Goal: Task Accomplishment & Management: Manage account settings

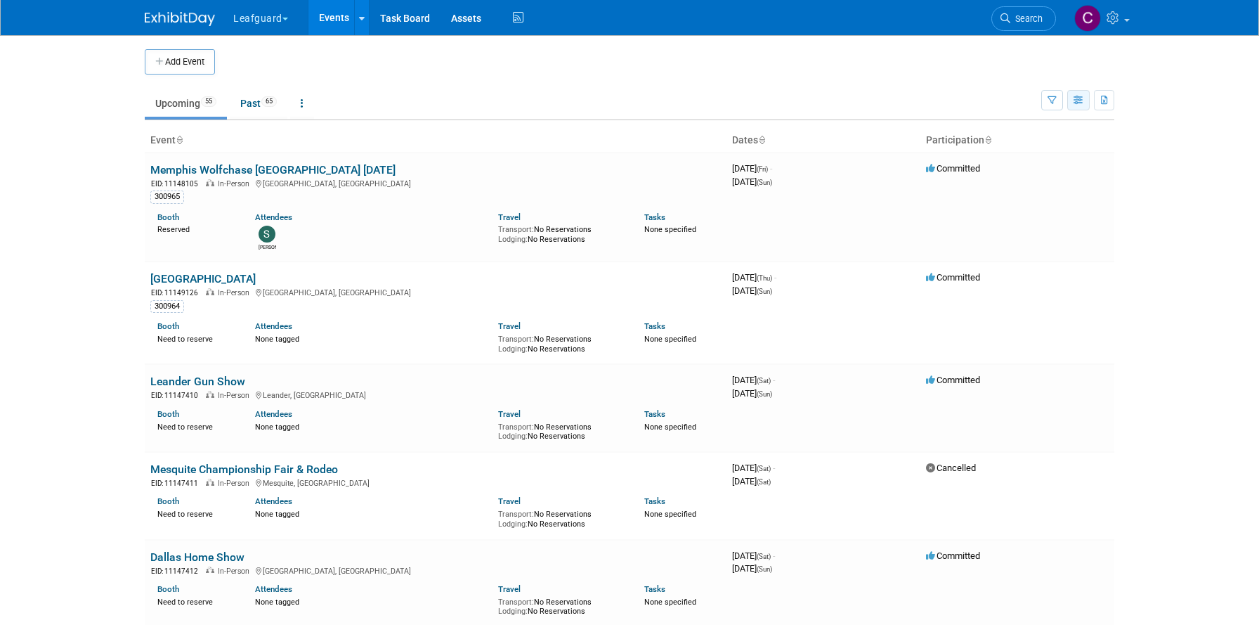
click at [1080, 103] on icon "button" at bounding box center [1078, 100] width 11 height 9
click at [1014, 216] on link "Expert Grid" at bounding box center [1019, 214] width 118 height 20
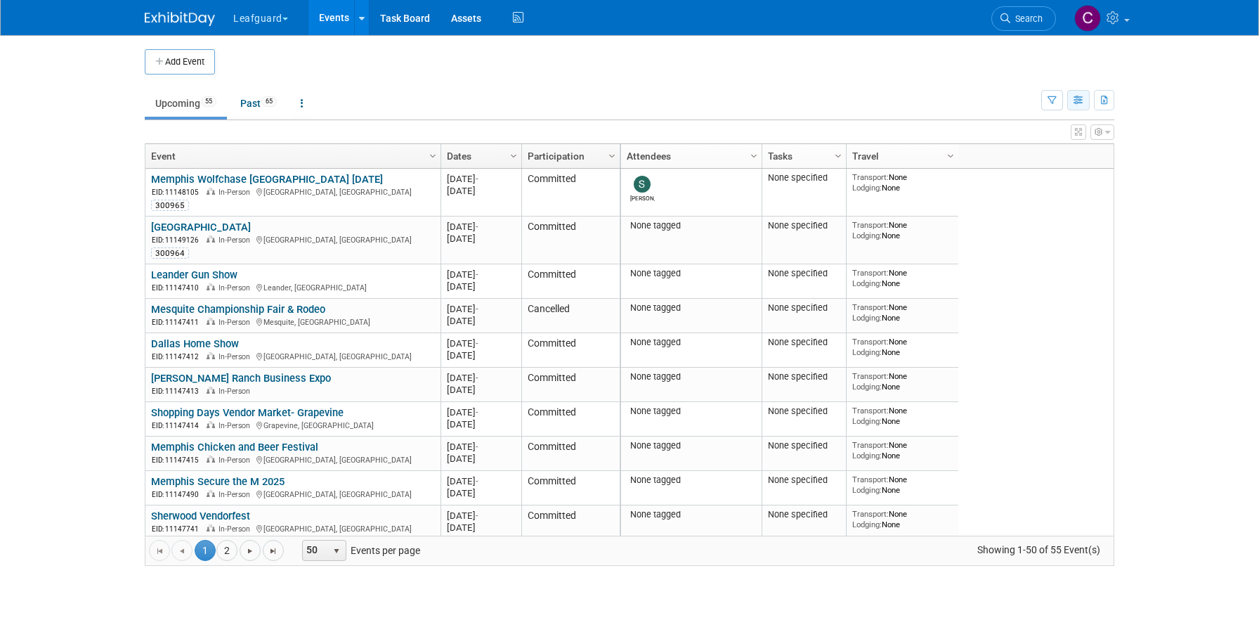
click at [1072, 107] on button "button" at bounding box center [1078, 100] width 22 height 20
click at [1002, 268] on div "Stephanie None specified Transport: None Lodging: None 2025 M-2025-08 August 20…" at bounding box center [867, 352] width 494 height 367
click at [950, 153] on span "Column Settings" at bounding box center [950, 155] width 11 height 11
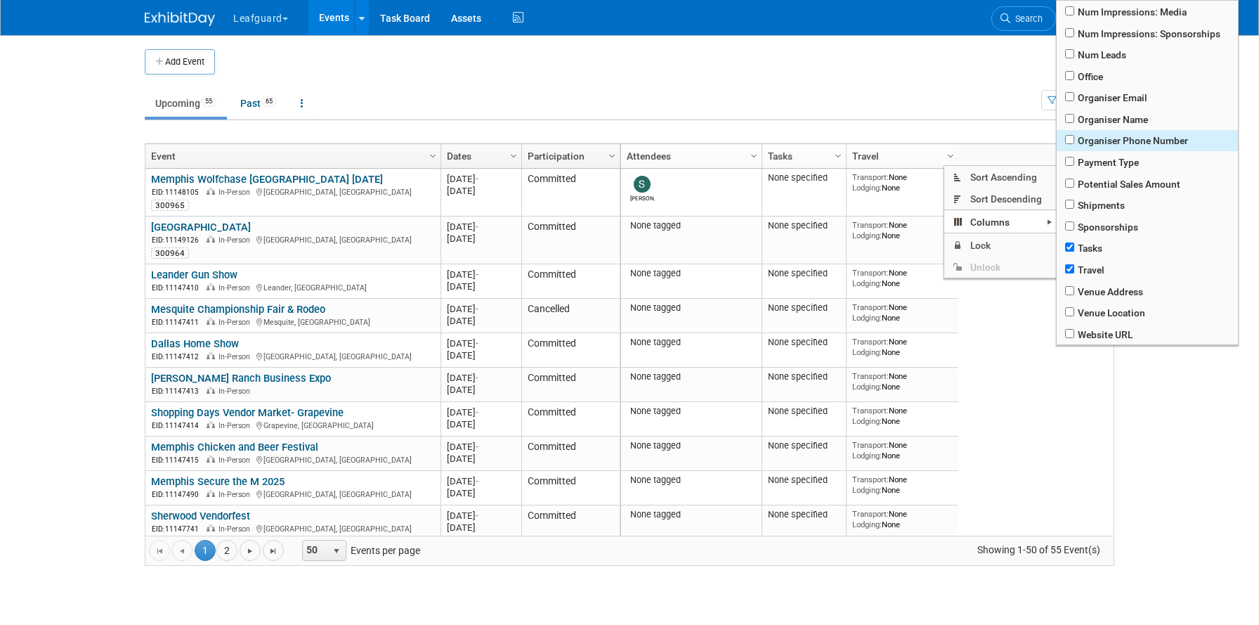
scroll to position [450, 0]
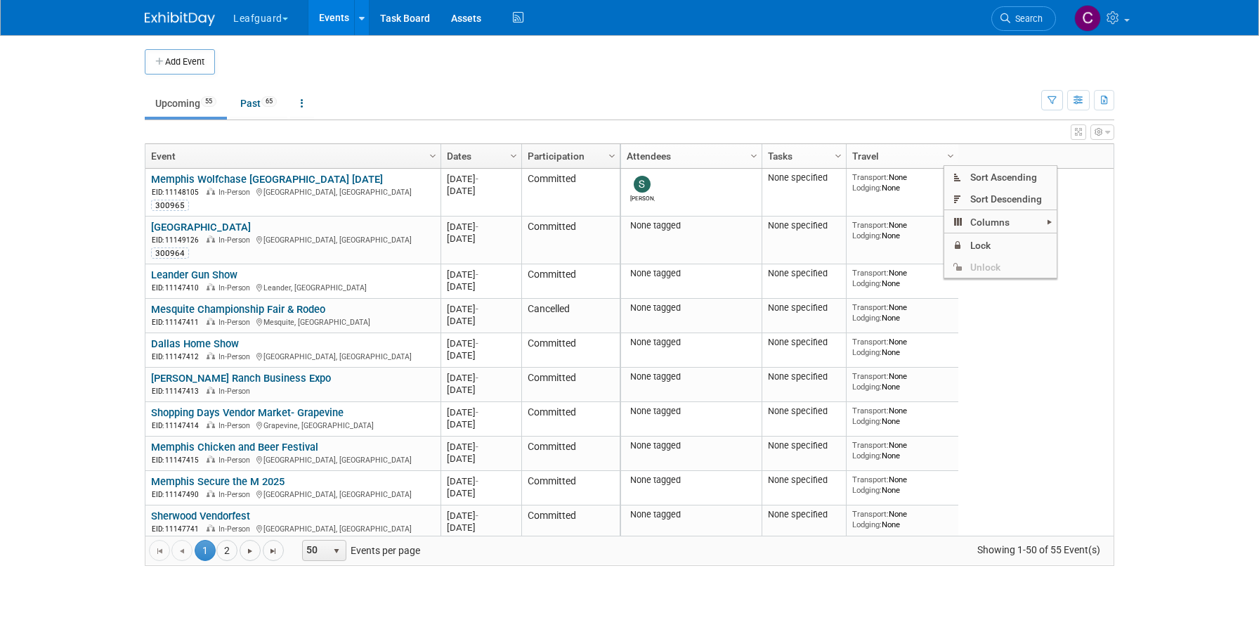
click at [649, 84] on td "Upcoming 55 Past 65 All Events 120 Past and Upcoming Grouped Annually Events gr…" at bounding box center [593, 97] width 896 height 46
click at [216, 20] on div at bounding box center [188, 13] width 87 height 26
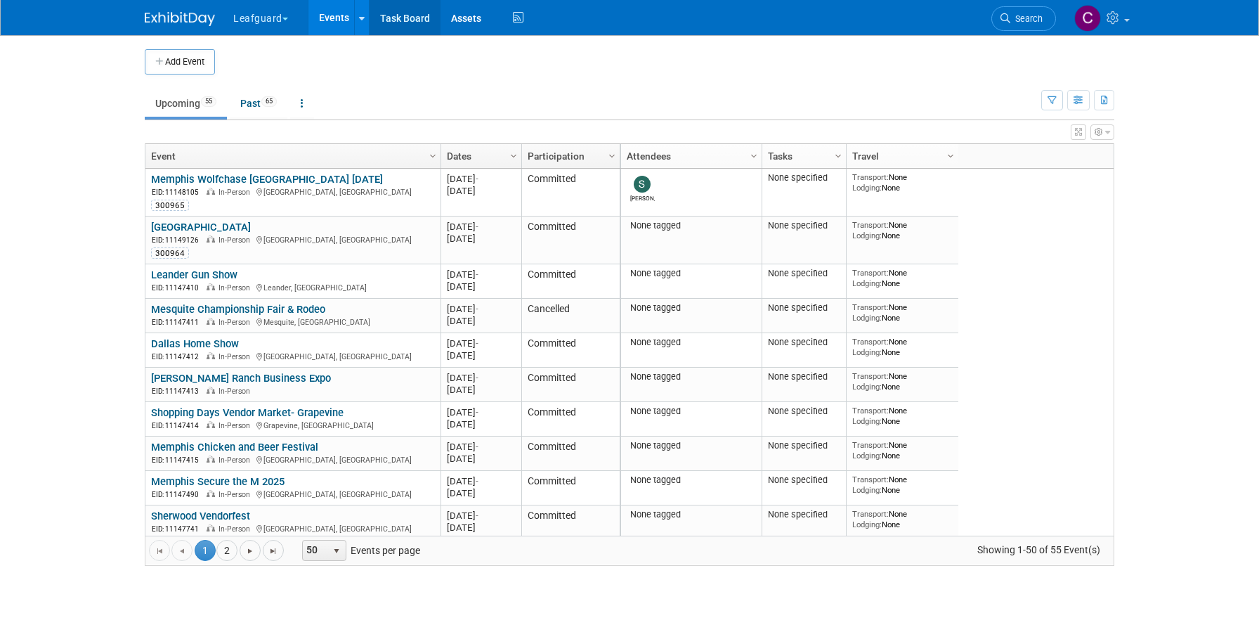
click at [392, 18] on link "Task Board" at bounding box center [405, 17] width 71 height 35
click at [837, 155] on span "Column Settings" at bounding box center [837, 155] width 11 height 11
click at [285, 21] on button "Leafguard" at bounding box center [269, 15] width 74 height 31
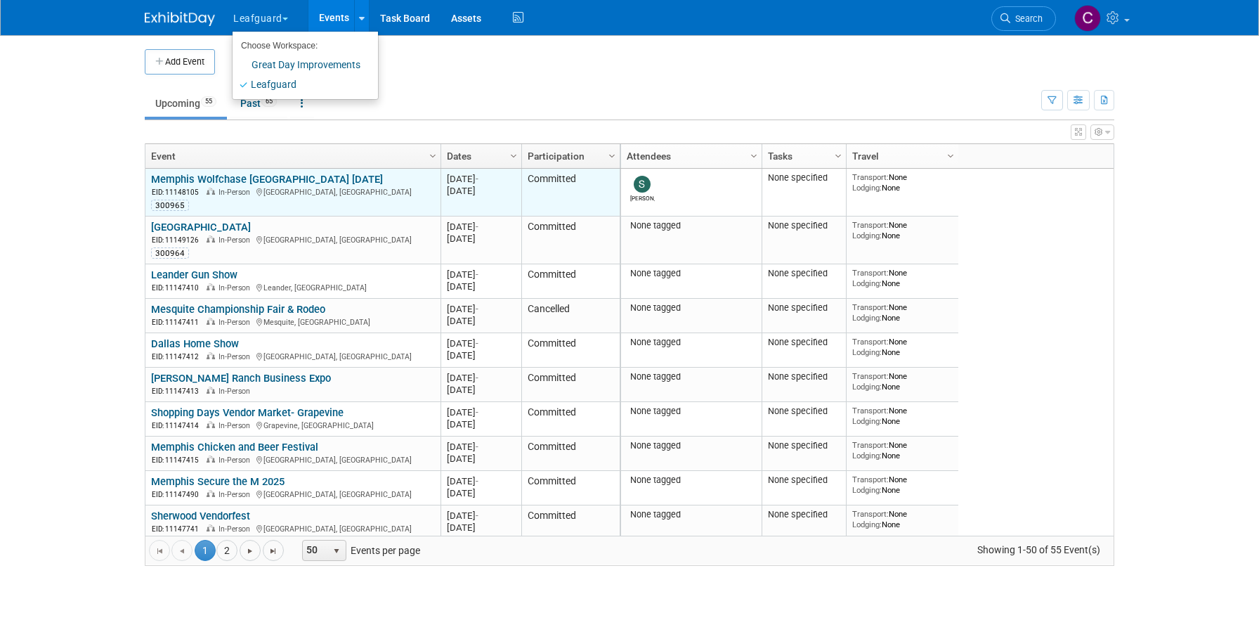
click at [240, 179] on link "Memphis Wolfchase [GEOGRAPHIC_DATA] [DATE]" at bounding box center [267, 179] width 232 height 13
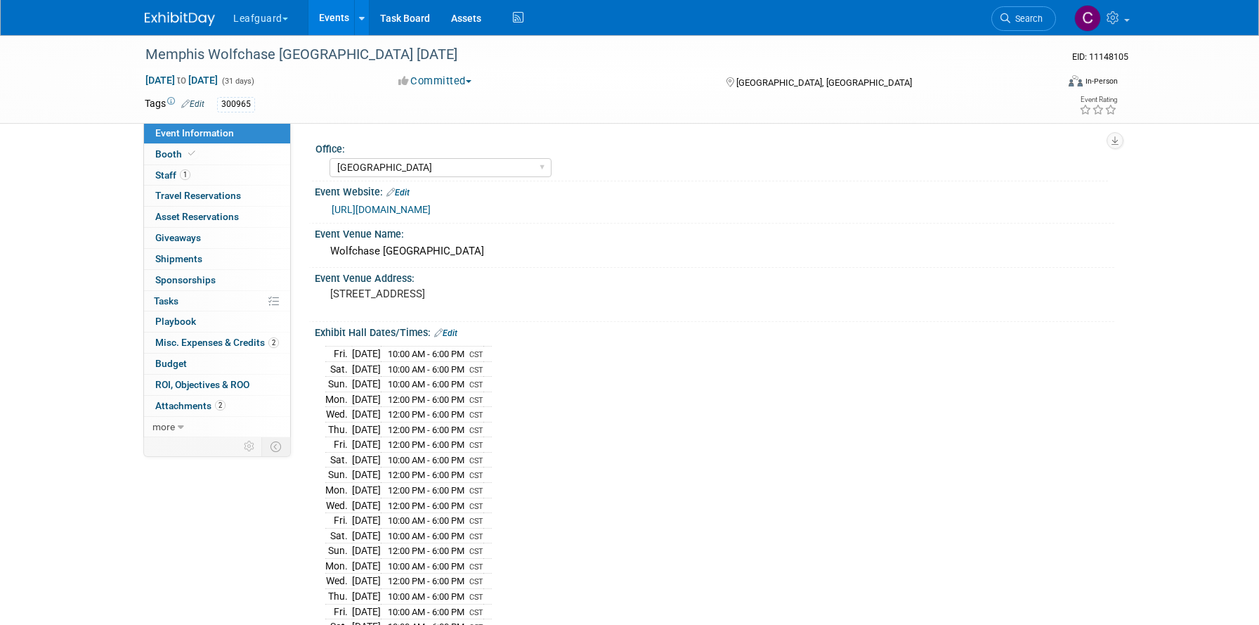
select select "[GEOGRAPHIC_DATA]"
select select "Check"
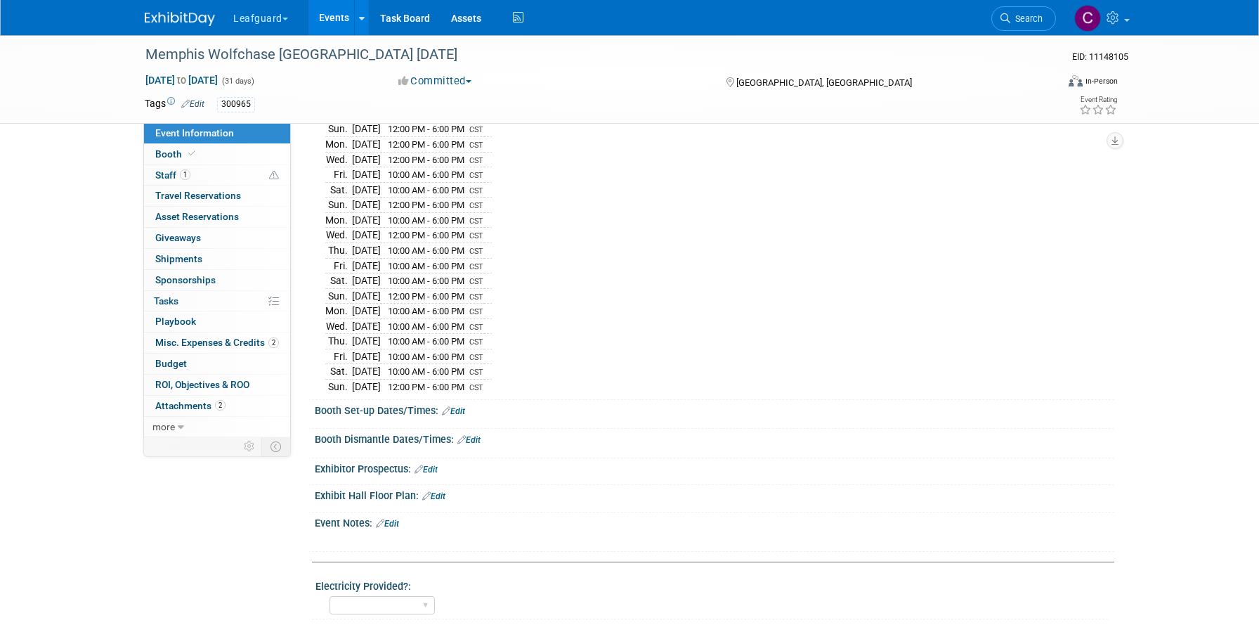
scroll to position [348, 0]
click at [283, 20] on button "Leafguard" at bounding box center [269, 15] width 74 height 31
click at [192, 16] on img at bounding box center [180, 19] width 70 height 14
